Goal: Transaction & Acquisition: Purchase product/service

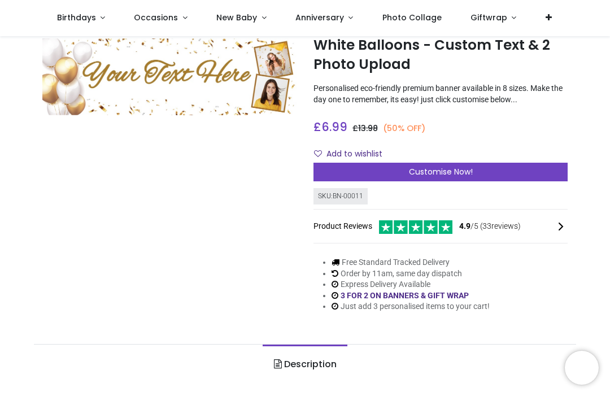
scroll to position [26, 0]
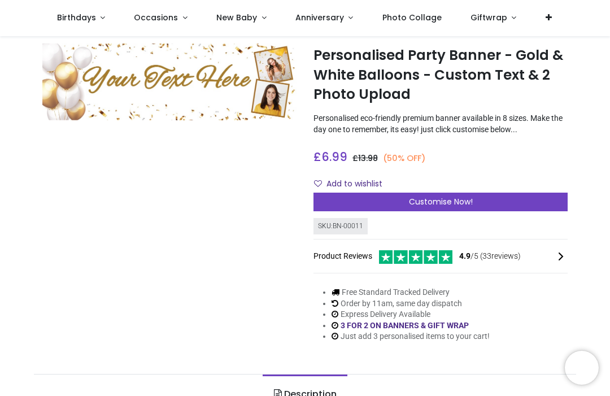
click at [421, 207] on span "Customise Now!" at bounding box center [441, 201] width 64 height 11
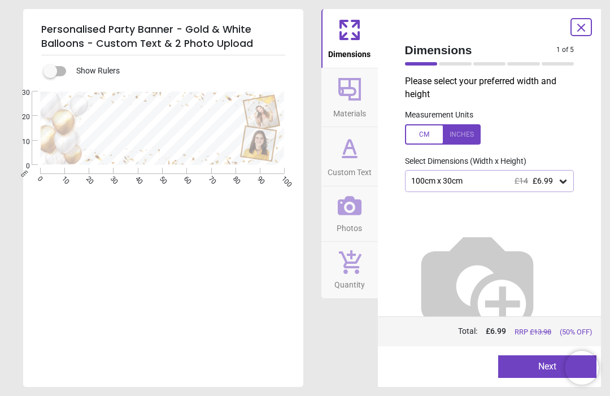
click at [515, 183] on span "£14" at bounding box center [521, 180] width 14 height 9
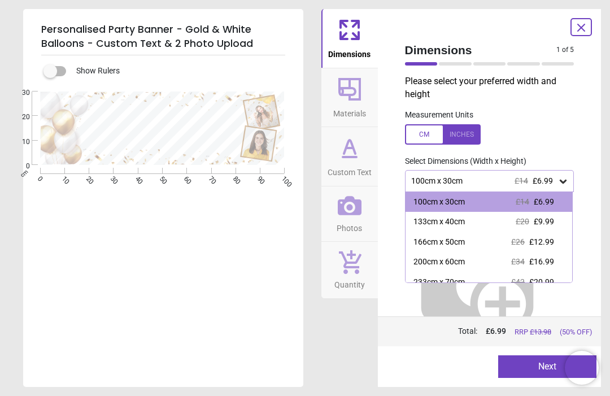
scroll to position [0, 0]
click at [424, 132] on div at bounding box center [443, 134] width 76 height 20
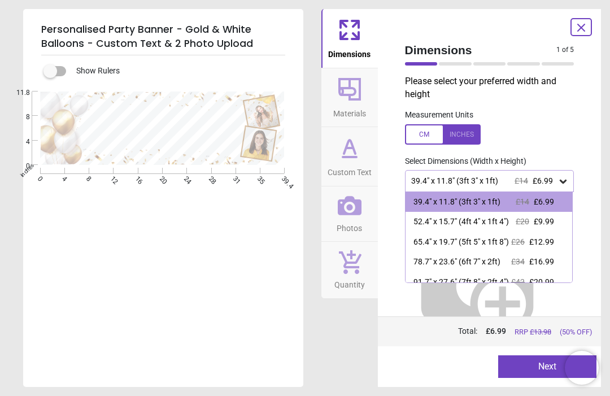
click at [459, 126] on div at bounding box center [443, 134] width 76 height 20
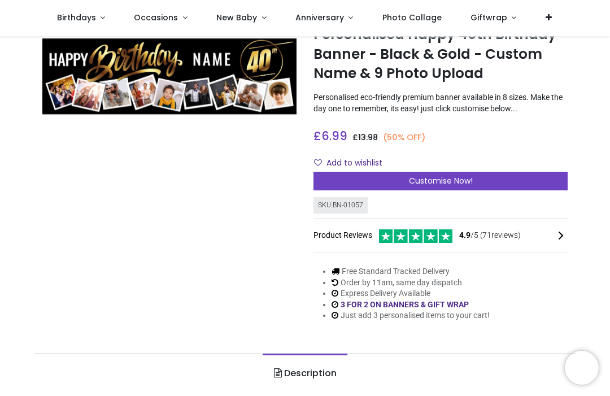
scroll to position [50, 0]
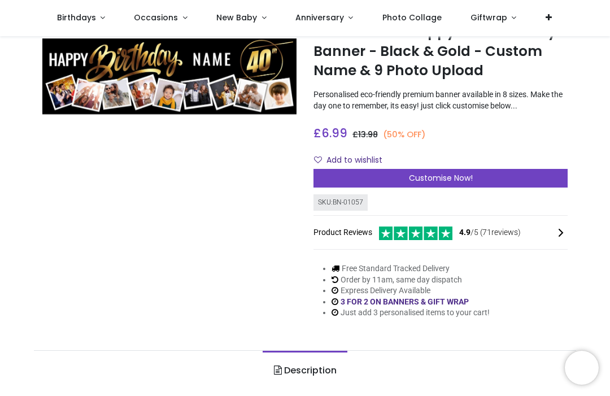
click at [513, 185] on div "Customise Now!" at bounding box center [440, 178] width 254 height 19
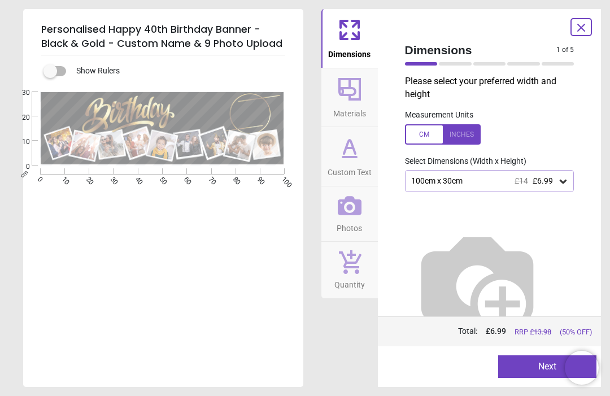
click at [548, 170] on div "100cm x 30cm £14 £6.99" at bounding box center [489, 180] width 169 height 21
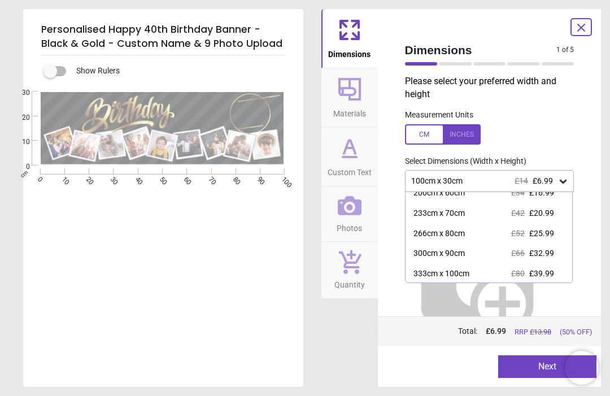
scroll to position [68, 0]
